Goal: Transaction & Acquisition: Purchase product/service

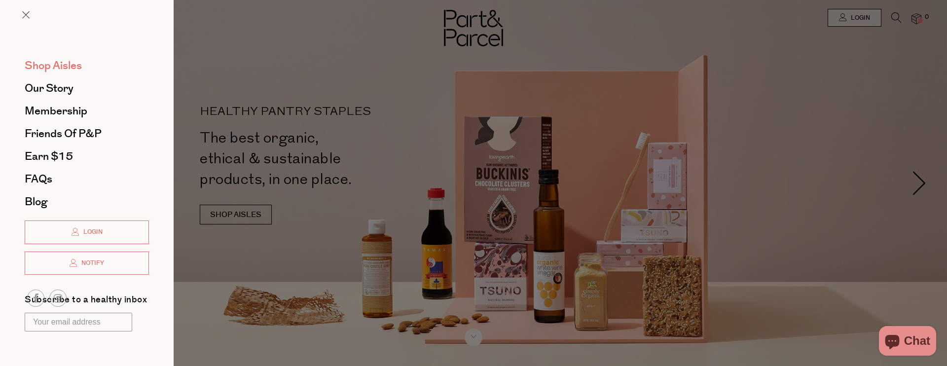
click at [49, 67] on span "Shop Aisles" at bounding box center [53, 66] width 57 height 16
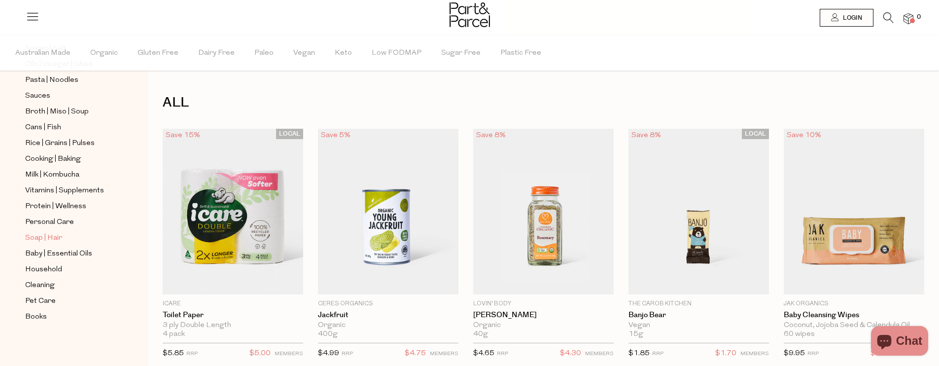
scroll to position [2, 0]
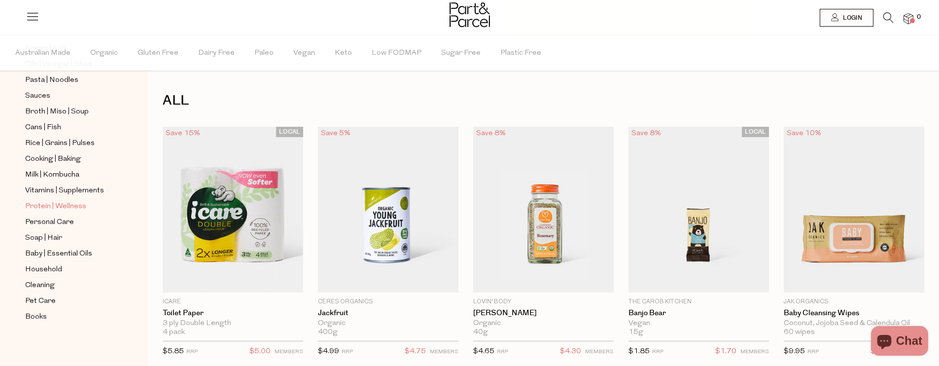
click at [52, 203] on span "Protein | Wellness" at bounding box center [55, 207] width 61 height 12
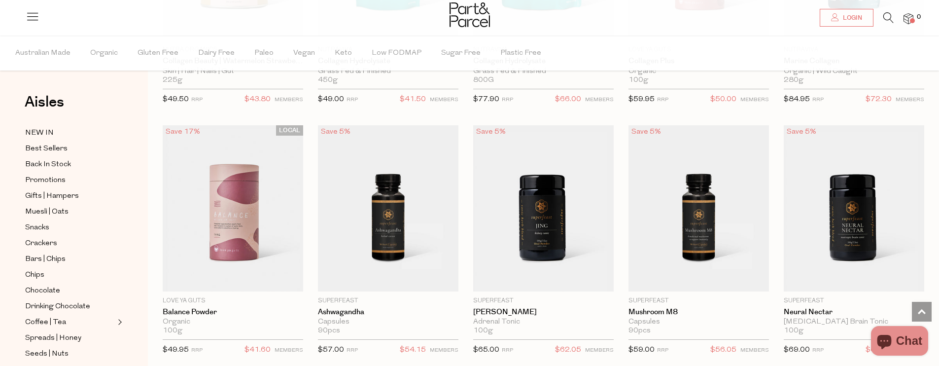
scroll to position [1356, 0]
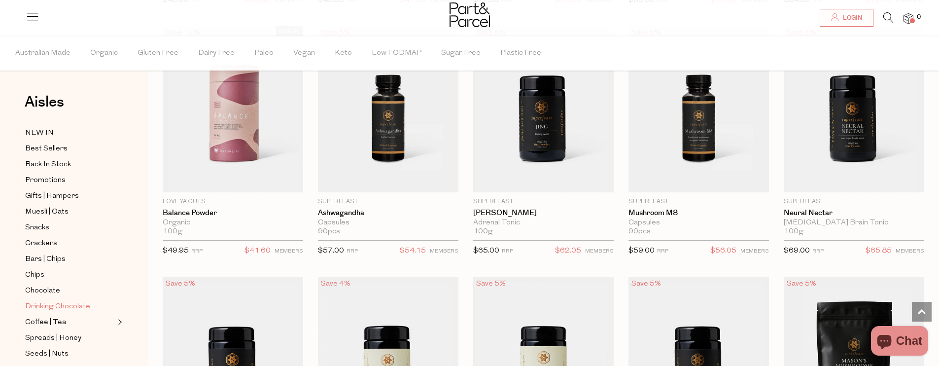
click at [50, 304] on span "Drinking Chocolate" at bounding box center [57, 307] width 65 height 12
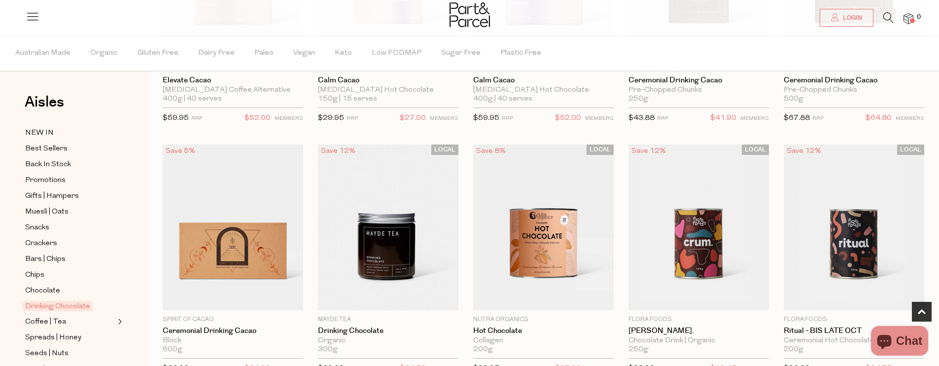
scroll to position [571, 0]
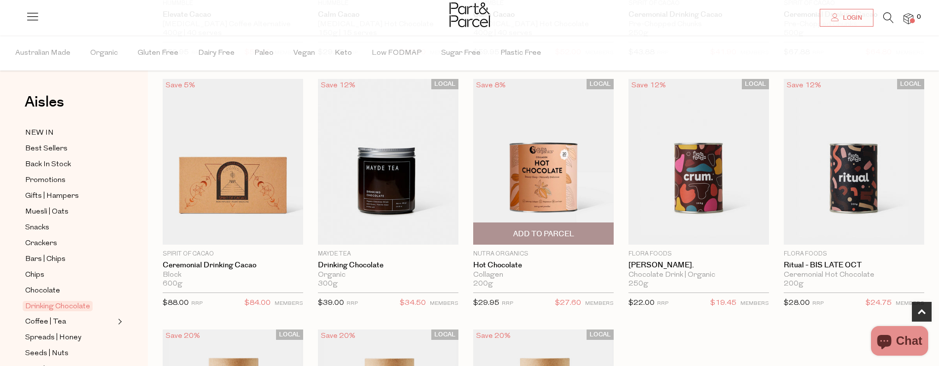
click at [558, 196] on img at bounding box center [543, 162] width 141 height 166
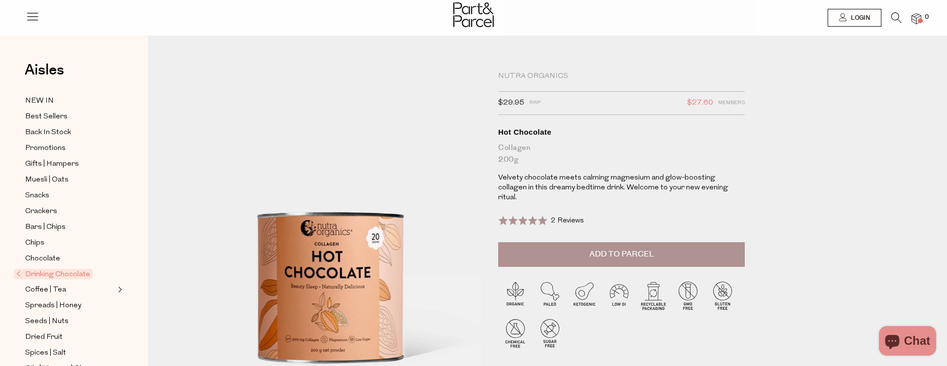
click at [43, 139] on div "Close dialog WOULD YOU LIKE $10 OFF YOUR FIRST ORDER? YES PLEASE NO THANKS [PER…" at bounding box center [473, 183] width 947 height 366
click at [884, 18] on icon at bounding box center [889, 17] width 10 height 11
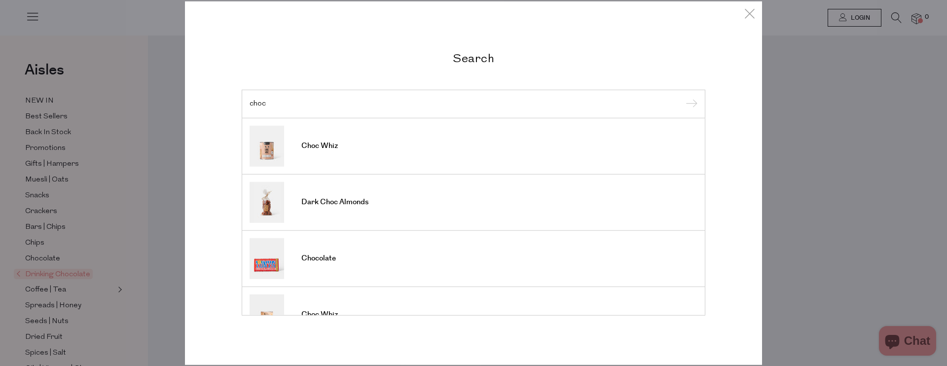
type input "choc"
